Goal: Browse casually: Explore the website without a specific task or goal

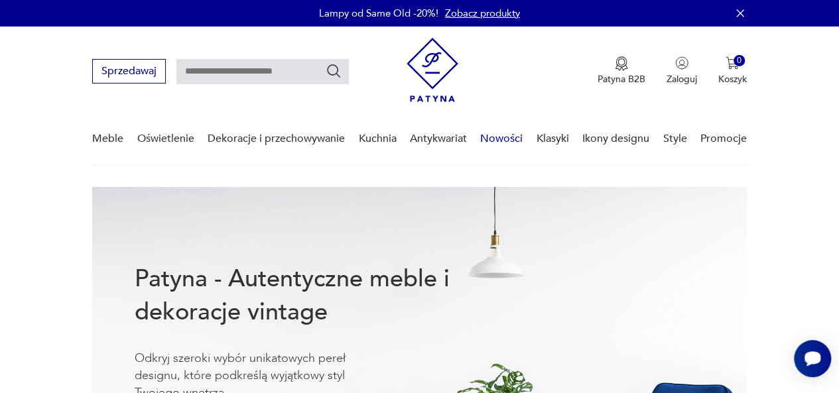
click at [502, 137] on link "Nowości" at bounding box center [501, 138] width 42 height 51
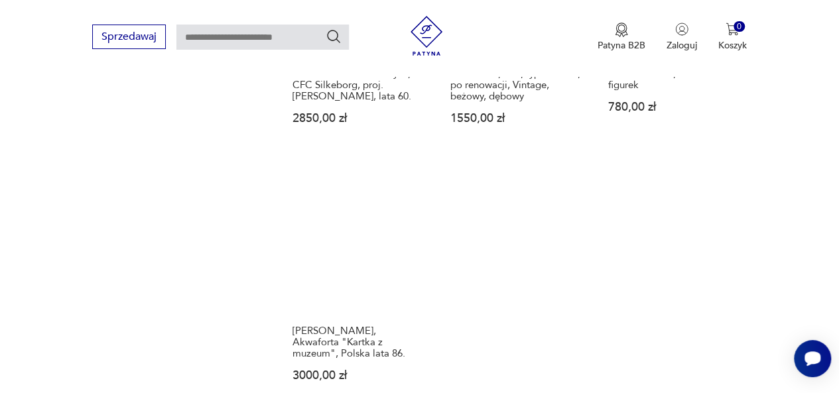
scroll to position [1651, 0]
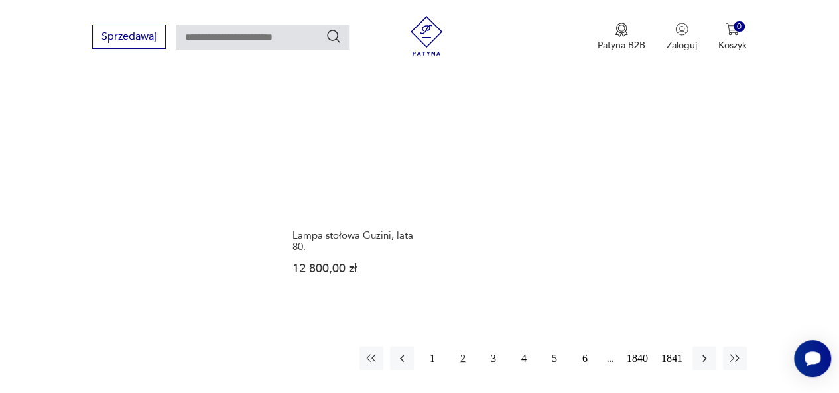
scroll to position [1762, 0]
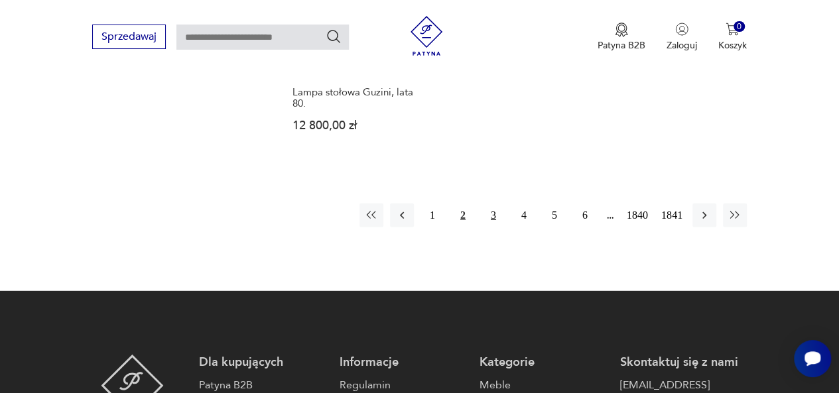
click at [493, 204] on button "3" at bounding box center [493, 216] width 24 height 24
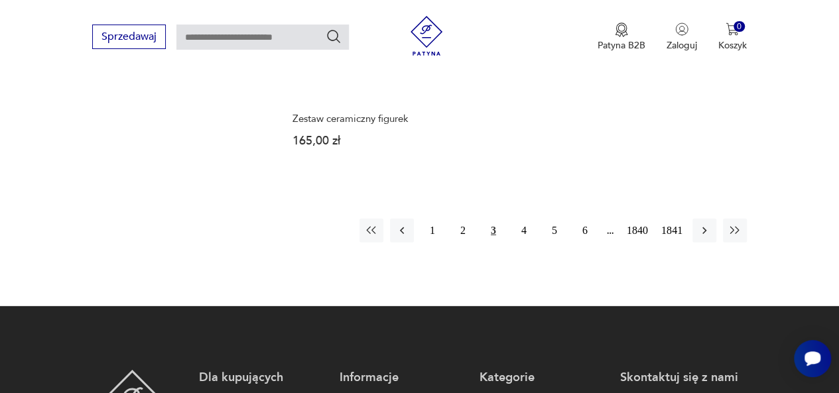
scroll to position [1829, 0]
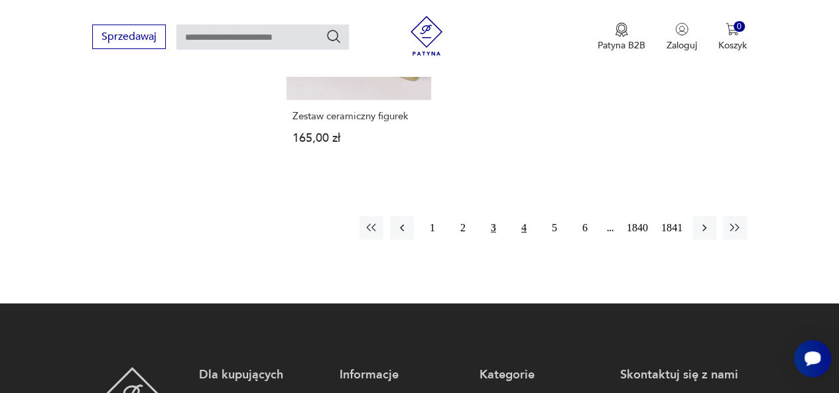
click at [524, 216] on button "4" at bounding box center [524, 228] width 24 height 24
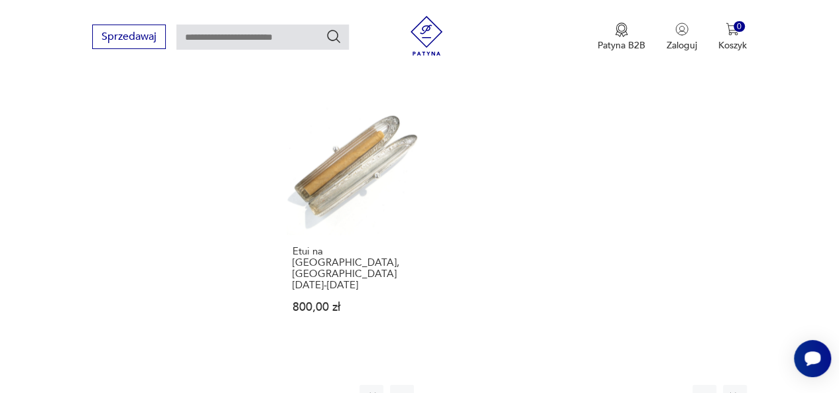
scroll to position [1696, 0]
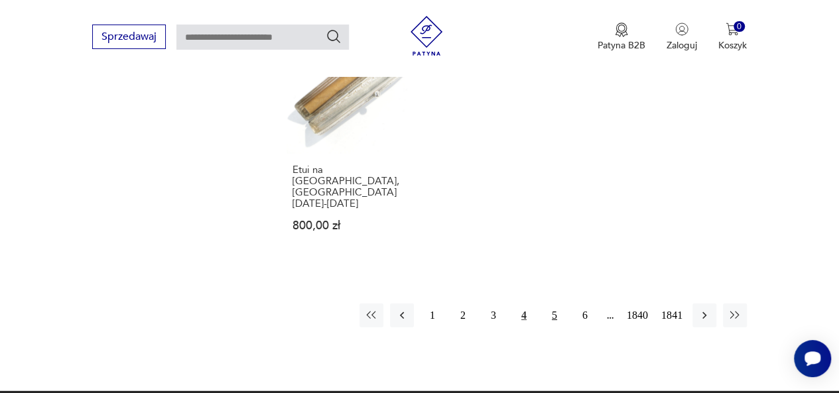
click at [553, 304] on button "5" at bounding box center [554, 316] width 24 height 24
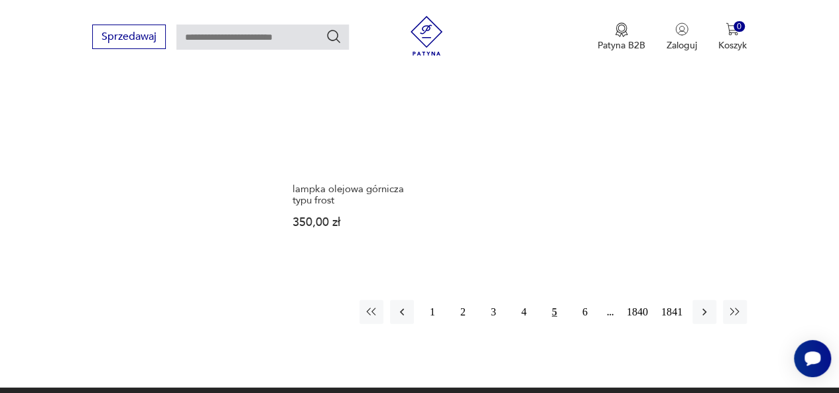
scroll to position [1762, 0]
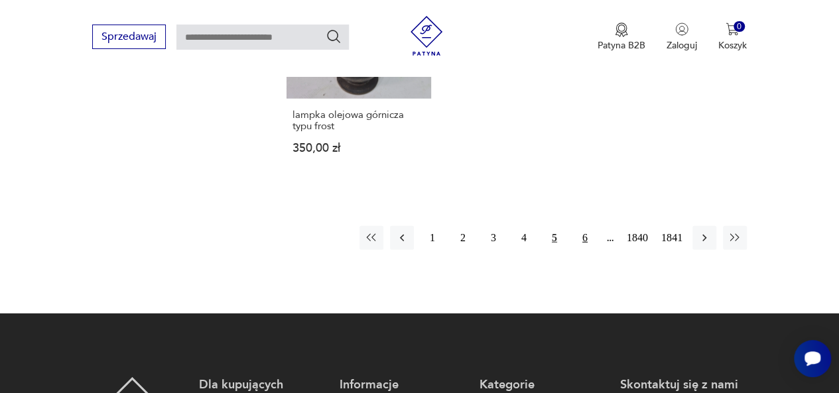
click at [585, 237] on button "6" at bounding box center [585, 238] width 24 height 24
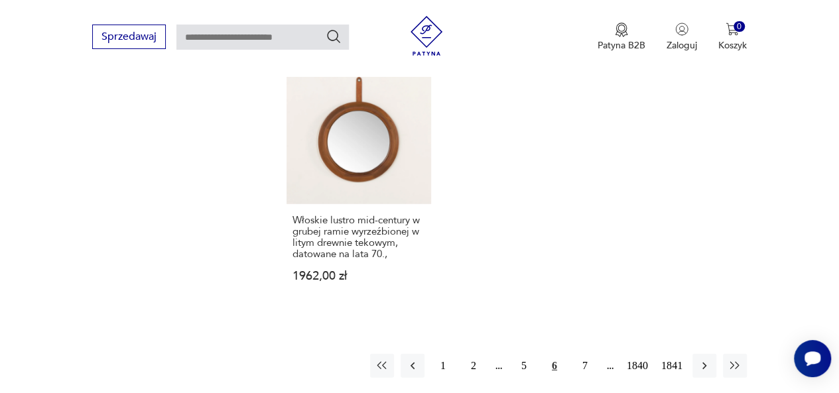
scroll to position [1762, 0]
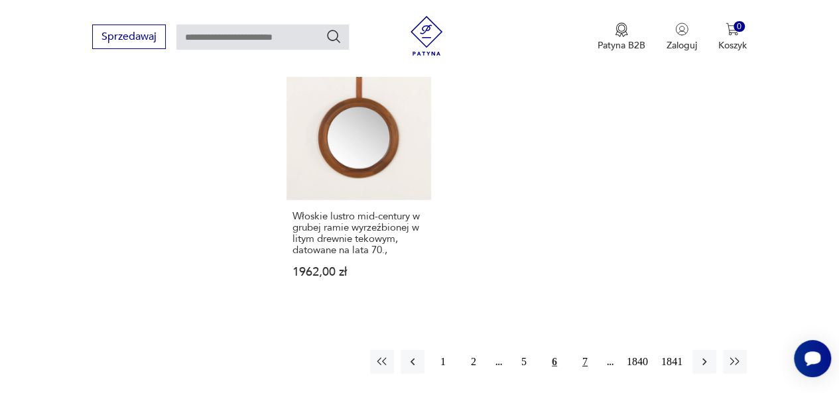
click at [585, 350] on button "7" at bounding box center [585, 362] width 24 height 24
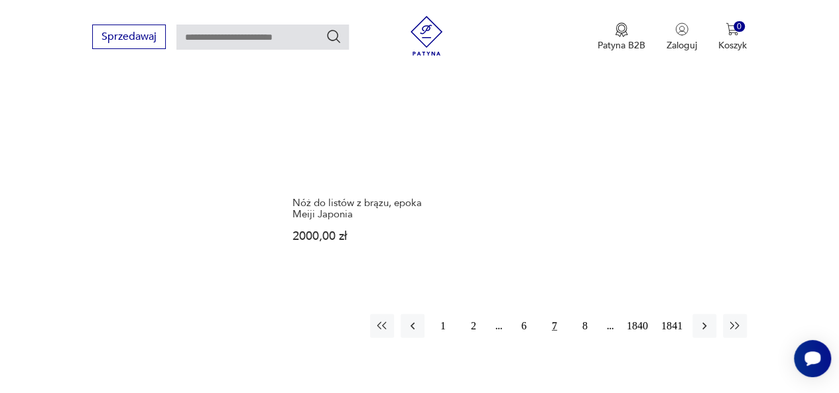
scroll to position [1762, 0]
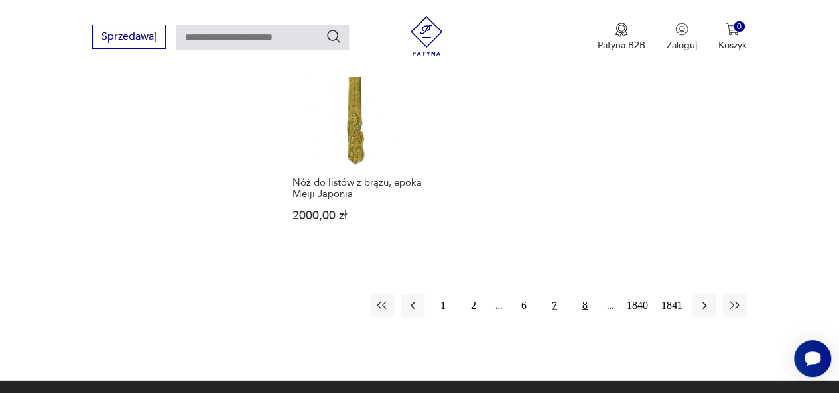
click at [585, 294] on button "8" at bounding box center [585, 306] width 24 height 24
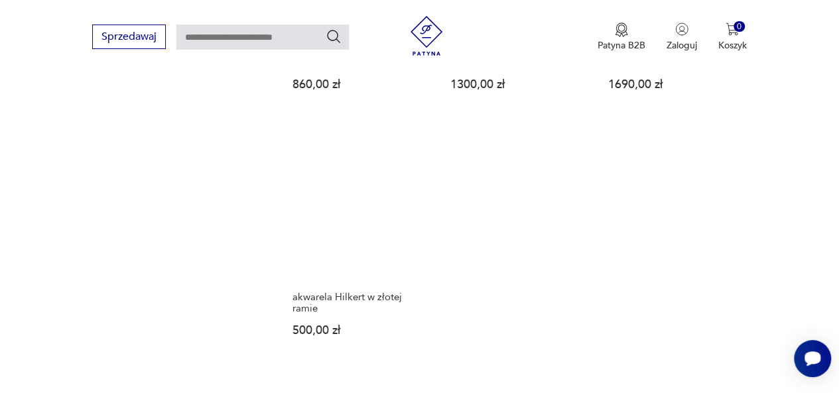
scroll to position [1696, 0]
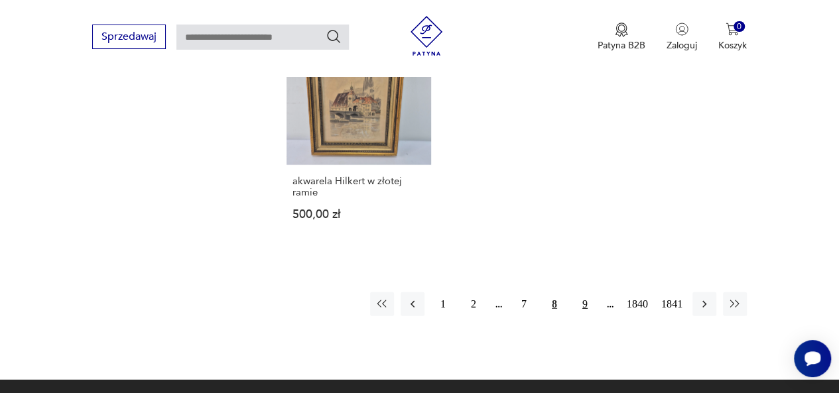
click at [583, 292] on button "9" at bounding box center [585, 304] width 24 height 24
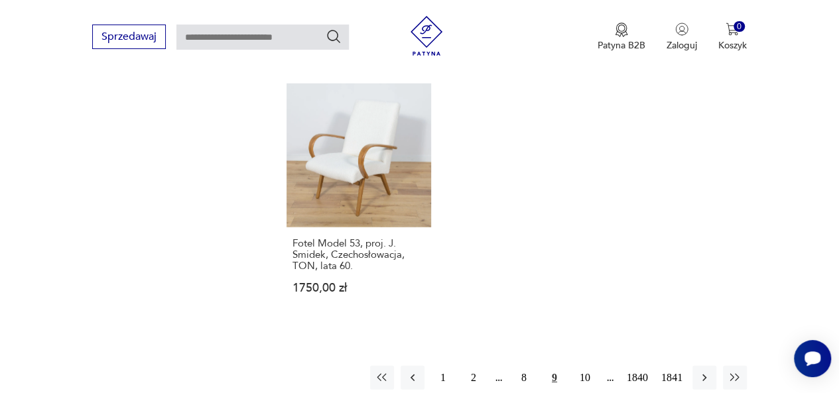
scroll to position [1696, 0]
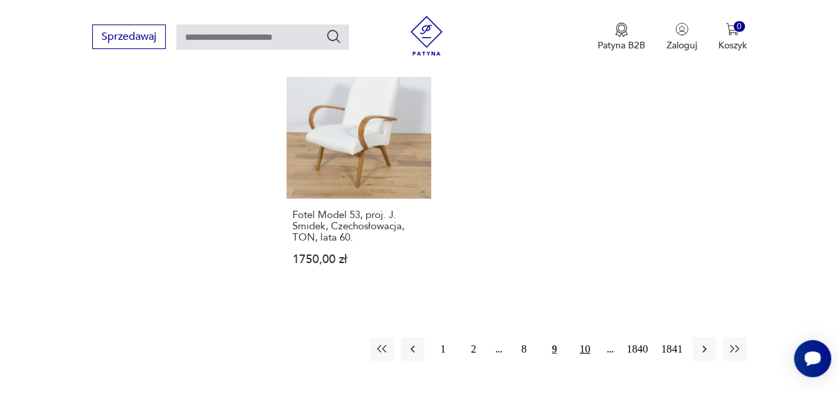
click at [586, 337] on button "10" at bounding box center [585, 349] width 24 height 24
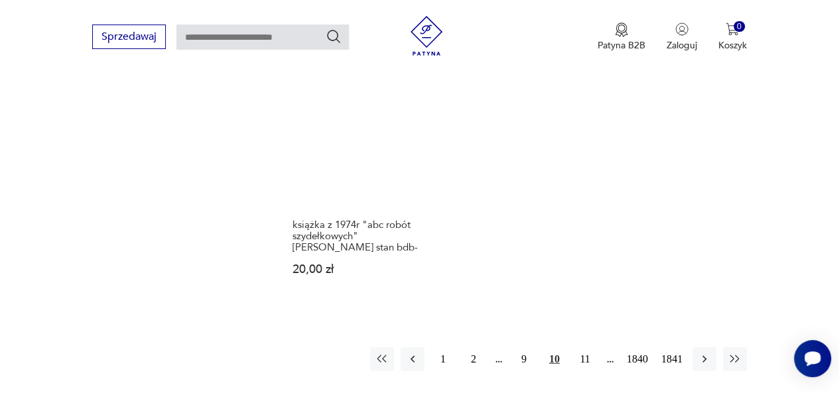
scroll to position [1762, 0]
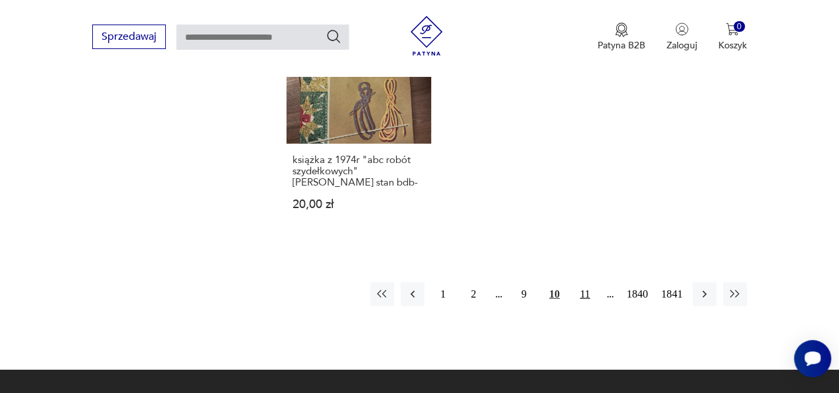
click at [582, 282] on button "11" at bounding box center [585, 294] width 24 height 24
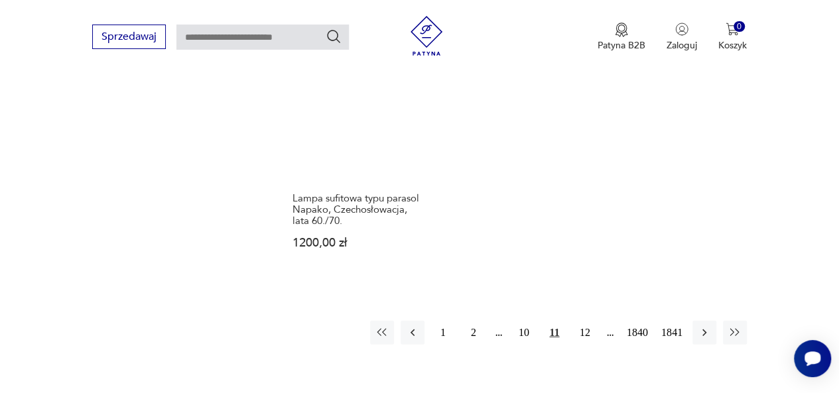
scroll to position [1696, 0]
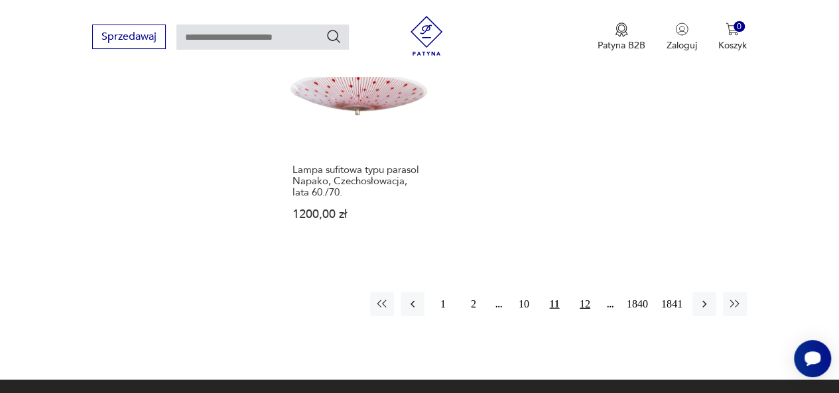
click at [585, 315] on button "12" at bounding box center [585, 304] width 24 height 24
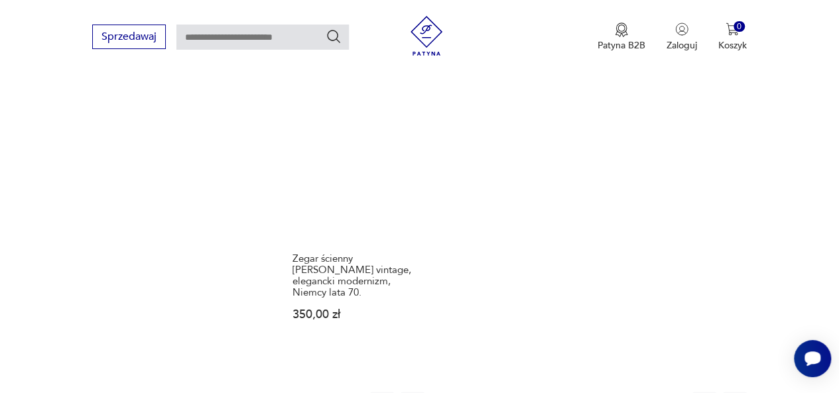
scroll to position [1762, 0]
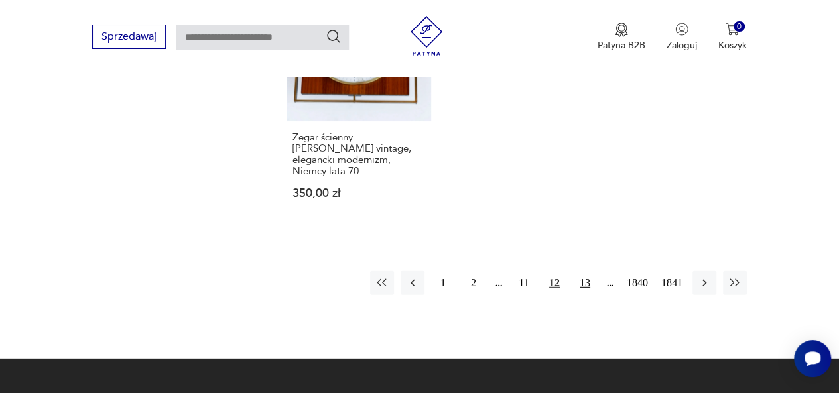
click at [581, 271] on button "13" at bounding box center [585, 283] width 24 height 24
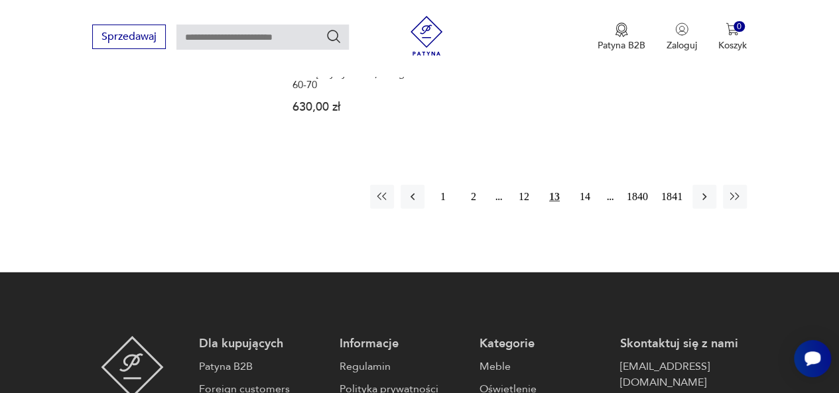
scroll to position [1829, 0]
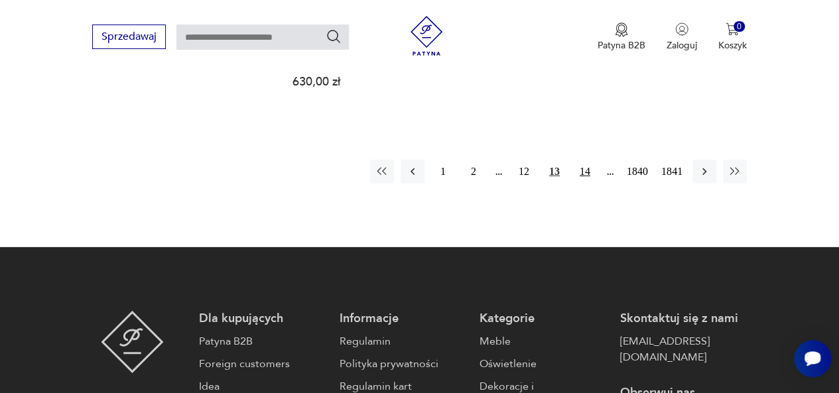
click at [585, 160] on button "14" at bounding box center [585, 172] width 24 height 24
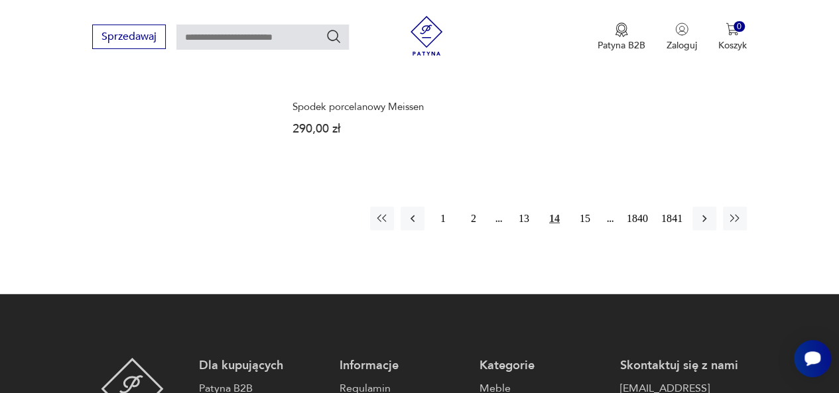
scroll to position [1762, 0]
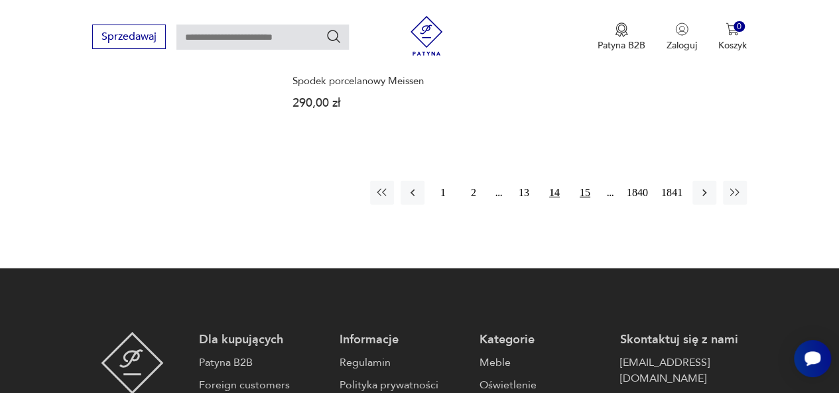
click at [584, 192] on button "15" at bounding box center [585, 193] width 24 height 24
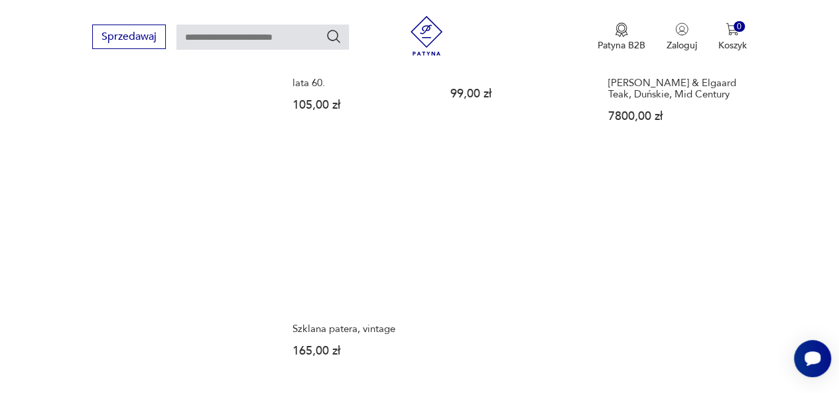
scroll to position [1630, 0]
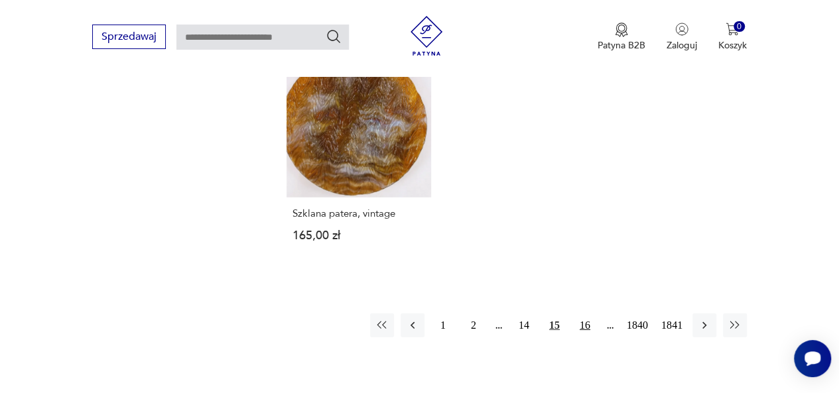
click at [585, 314] on button "16" at bounding box center [585, 326] width 24 height 24
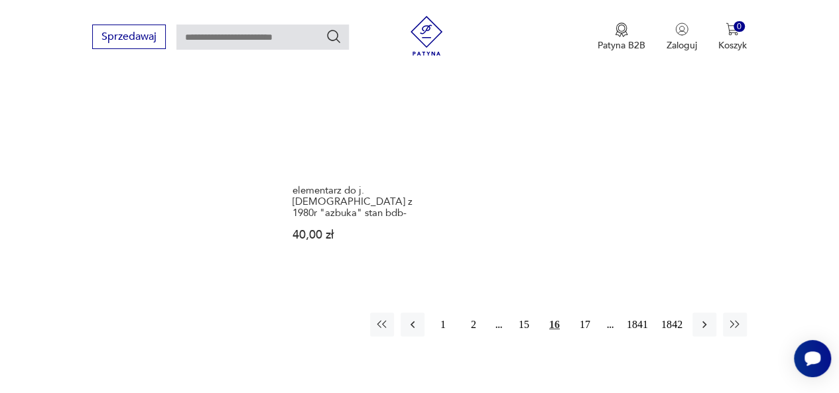
scroll to position [1696, 0]
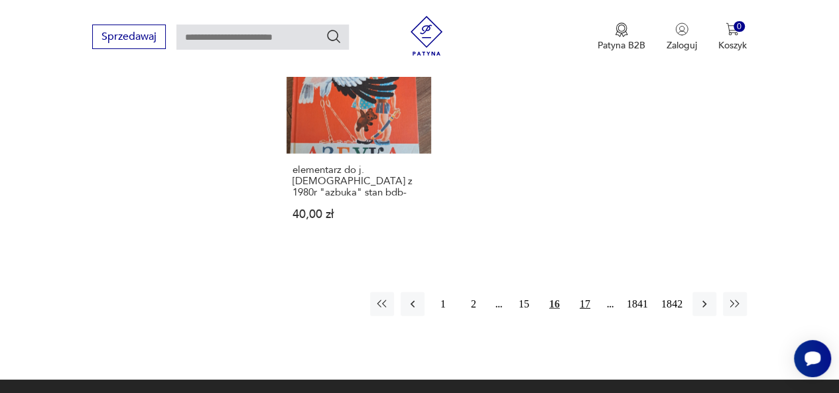
click at [583, 293] on button "17" at bounding box center [585, 304] width 24 height 24
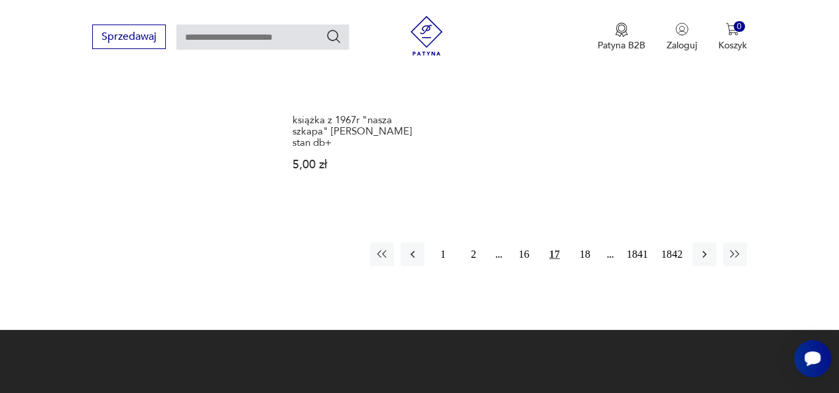
scroll to position [1829, 0]
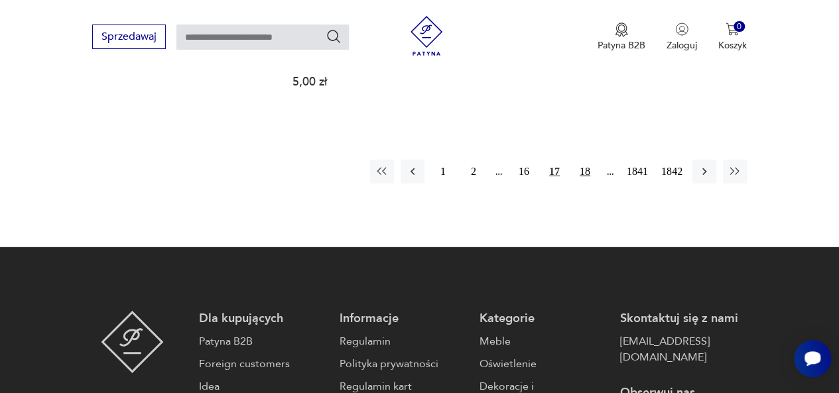
click at [586, 160] on button "18" at bounding box center [585, 172] width 24 height 24
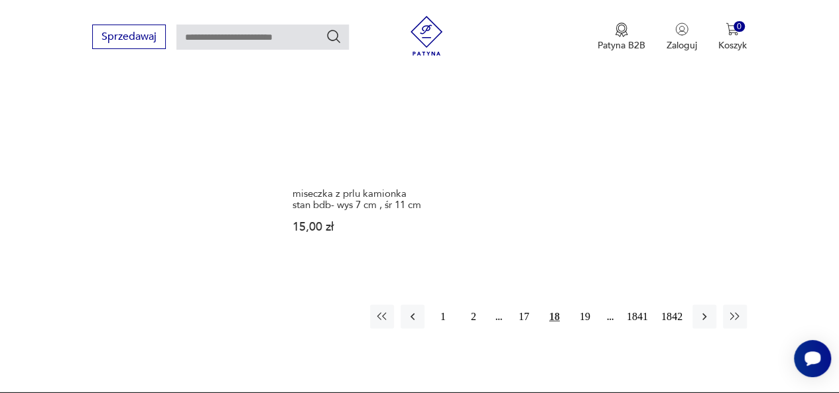
scroll to position [1696, 0]
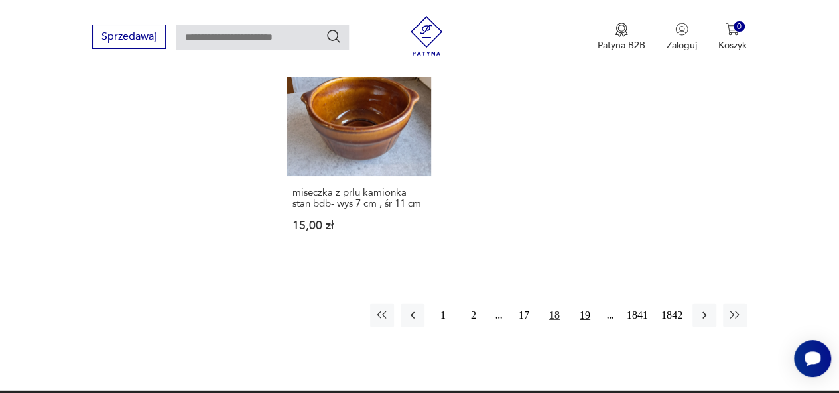
click at [587, 304] on button "19" at bounding box center [585, 316] width 24 height 24
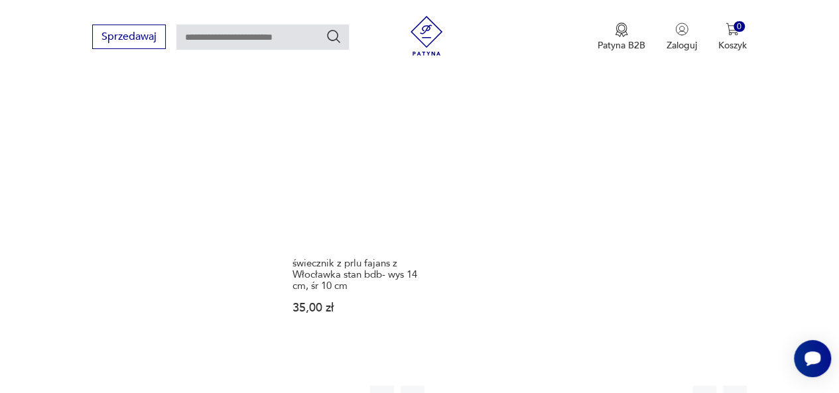
scroll to position [1829, 0]
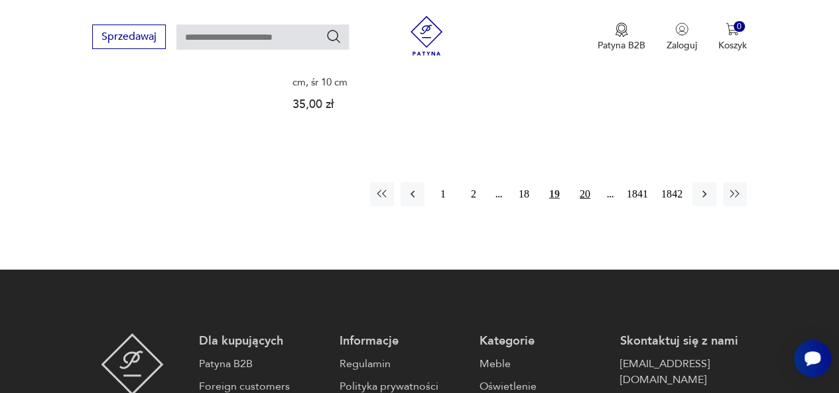
click at [585, 182] on button "20" at bounding box center [585, 194] width 24 height 24
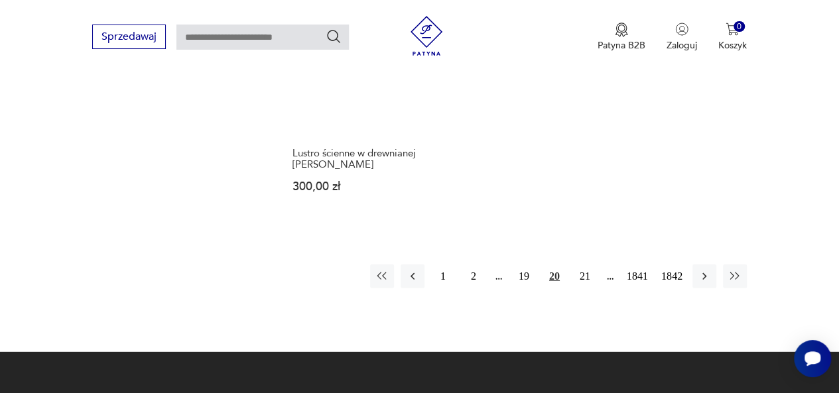
scroll to position [1762, 0]
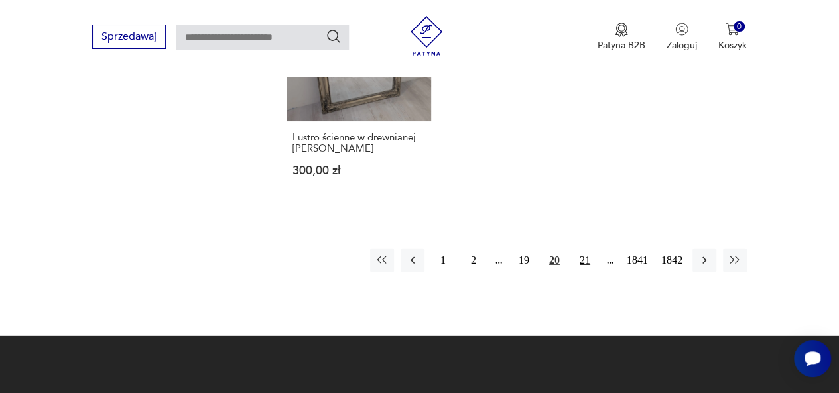
click at [582, 249] on button "21" at bounding box center [585, 261] width 24 height 24
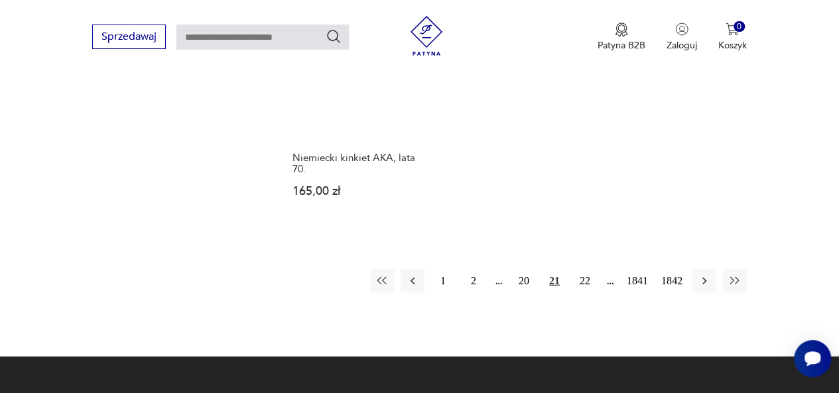
scroll to position [1762, 0]
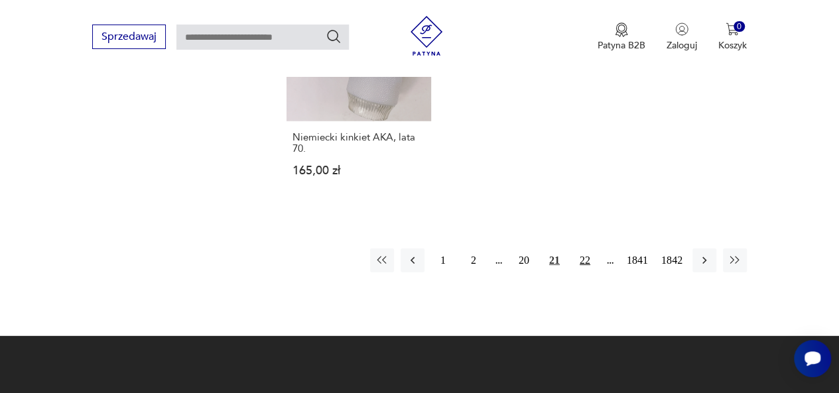
click at [586, 249] on button "22" at bounding box center [585, 261] width 24 height 24
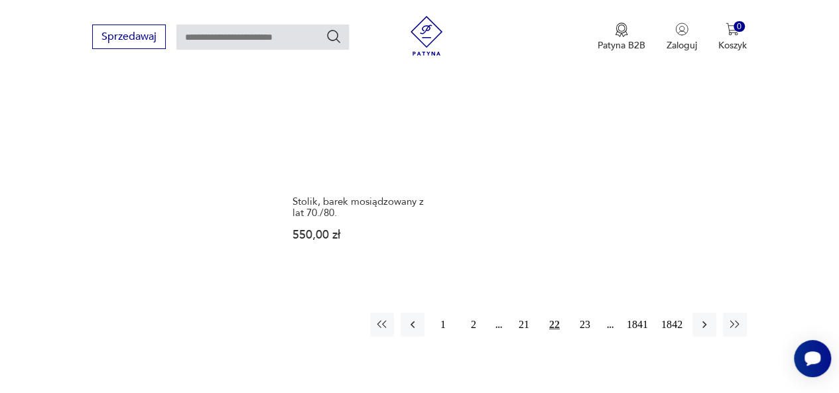
scroll to position [1696, 0]
